Goal: Information Seeking & Learning: Learn about a topic

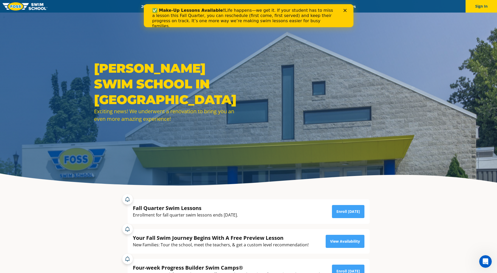
click at [347, 10] on div "Close" at bounding box center [345, 10] width 5 height 3
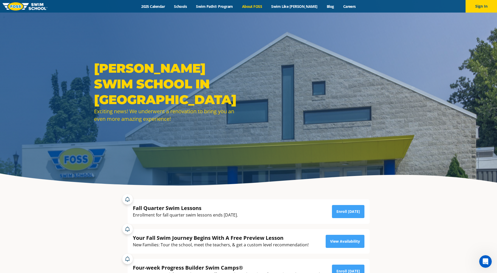
click at [265, 4] on link "About FOSS" at bounding box center [251, 6] width 29 height 5
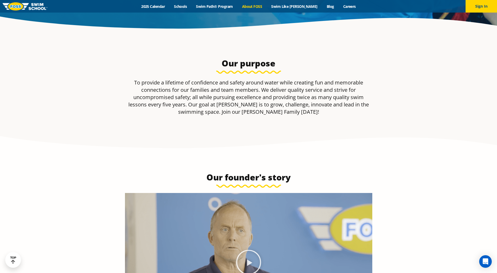
scroll to position [105, 0]
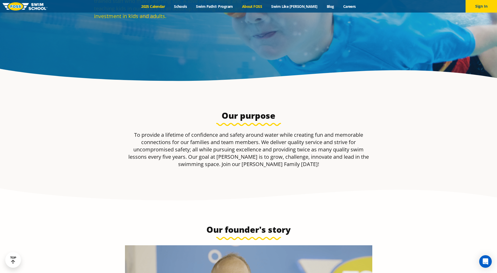
click at [159, 5] on link "2025 Calendar" at bounding box center [153, 6] width 33 height 5
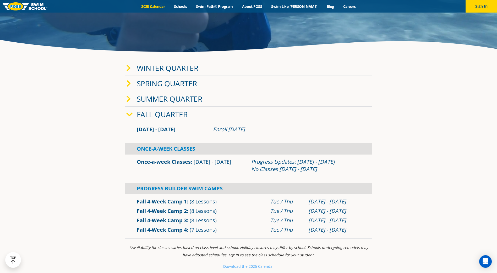
scroll to position [183, 0]
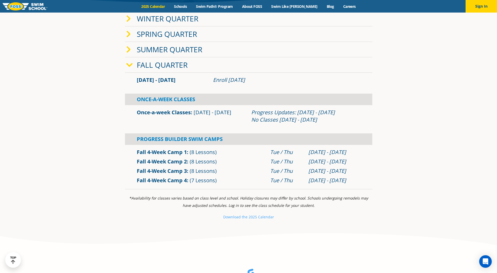
click at [168, 63] on link "Fall Quarter" at bounding box center [162, 65] width 51 height 10
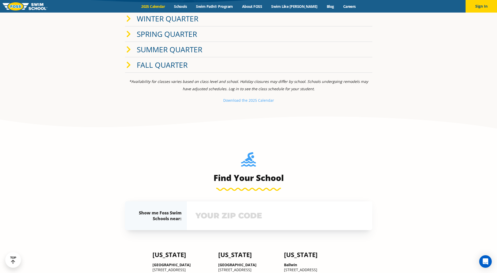
click at [168, 63] on link "Fall Quarter" at bounding box center [162, 65] width 51 height 10
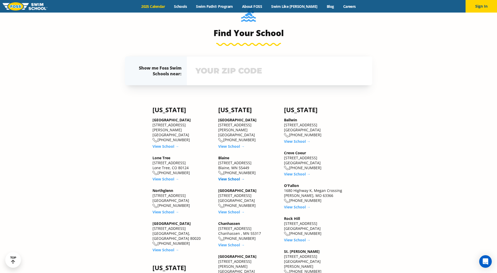
scroll to position [497, 0]
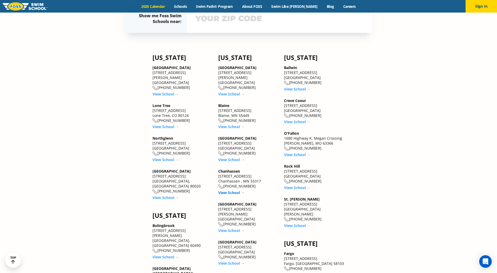
click at [234, 190] on link "View School →" at bounding box center [231, 192] width 26 height 5
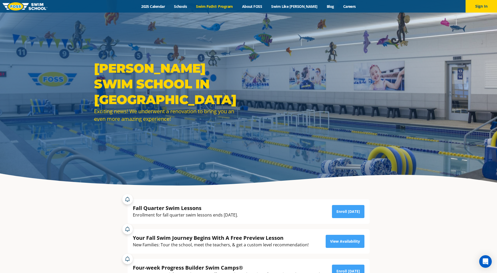
click at [221, 8] on link "Swim Path® Program" at bounding box center [214, 6] width 46 height 5
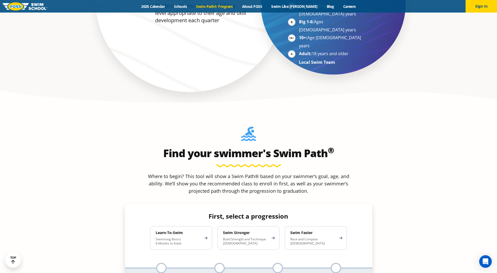
scroll to position [419, 0]
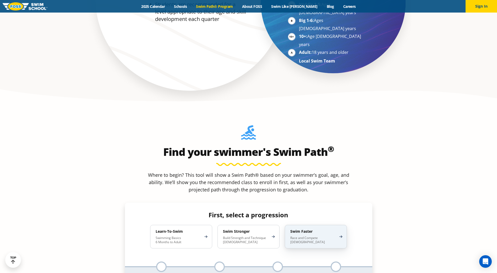
click at [311, 236] on p "Race and Compete [DEMOGRAPHIC_DATA]" at bounding box center [313, 240] width 46 height 8
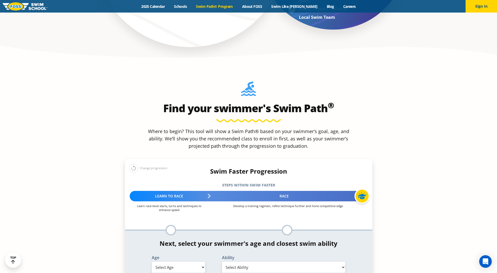
scroll to position [497, 0]
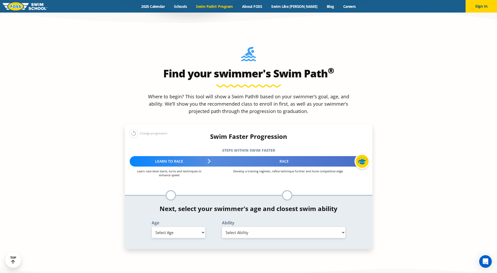
click at [243, 227] on select "Select Ability" at bounding box center [284, 232] width 124 height 11
click at [190, 227] on select "Select Age [DEMOGRAPHIC_DATA] months - 1 year 1 year 2 years 3 years 4 years 5 …" at bounding box center [178, 232] width 53 height 11
select select "adult-18-years-"
click at [152, 227] on select "Select Age [DEMOGRAPHIC_DATA] months - 1 year 1 year 2 years 3 years 4 years 5 …" at bounding box center [178, 232] width 53 height 11
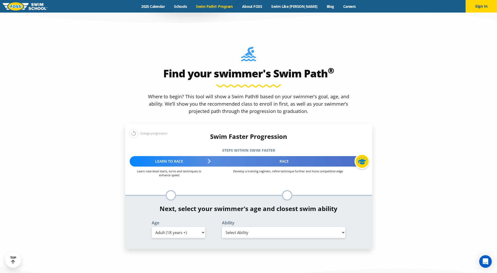
click at [266, 227] on select "Select Ability First in-water experience When in the water reliant on a life ja…" at bounding box center [284, 232] width 124 height 11
click at [411, 196] on section "Find your swimmer's Swim Path ® Where to begin? This tool will show a Swim Path…" at bounding box center [248, 157] width 497 height 257
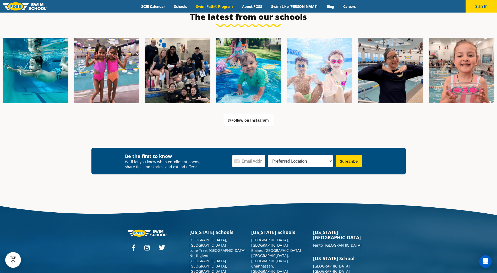
scroll to position [1597, 0]
